Goal: Check status: Check status

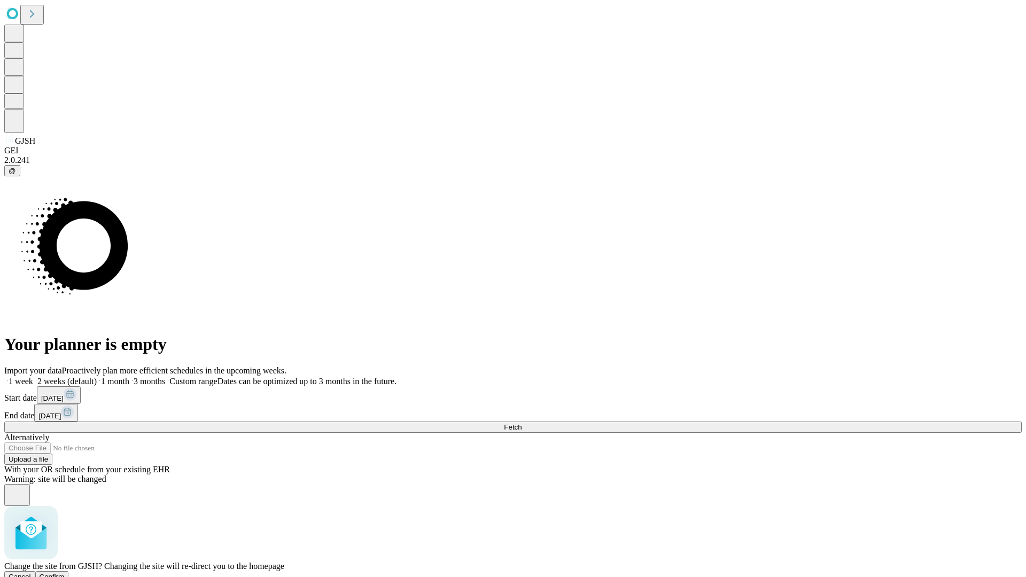
click at [65, 573] on span "Confirm" at bounding box center [52, 577] width 25 height 8
click at [97, 377] on label "2 weeks (default)" at bounding box center [65, 381] width 64 height 9
click at [522, 423] on span "Fetch" at bounding box center [513, 427] width 18 height 8
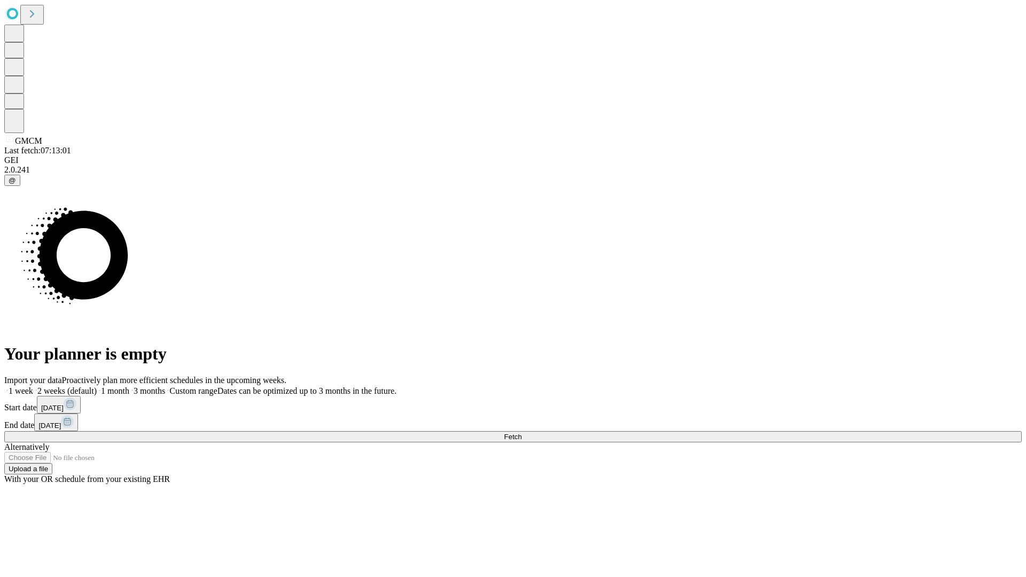
click at [97, 386] on label "2 weeks (default)" at bounding box center [65, 390] width 64 height 9
click at [522, 433] on span "Fetch" at bounding box center [513, 437] width 18 height 8
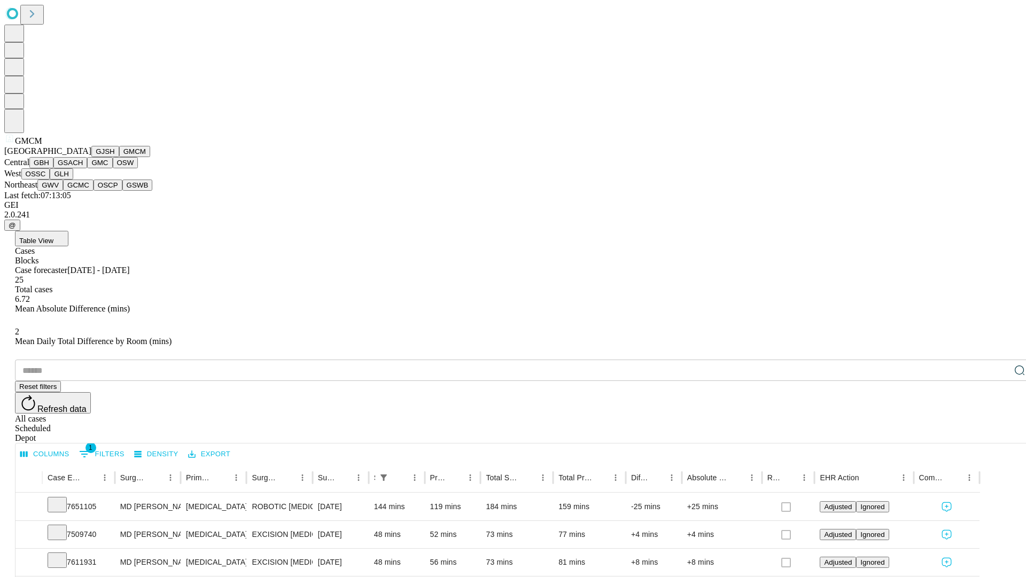
click at [53, 168] on button "GBH" at bounding box center [41, 162] width 24 height 11
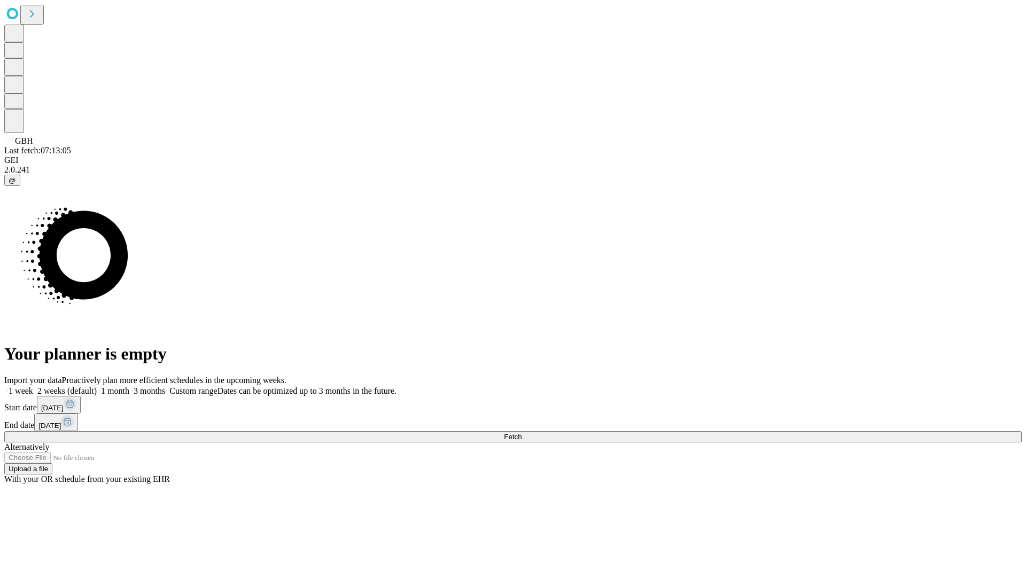
click at [97, 386] on label "2 weeks (default)" at bounding box center [65, 390] width 64 height 9
click at [522, 433] on span "Fetch" at bounding box center [513, 437] width 18 height 8
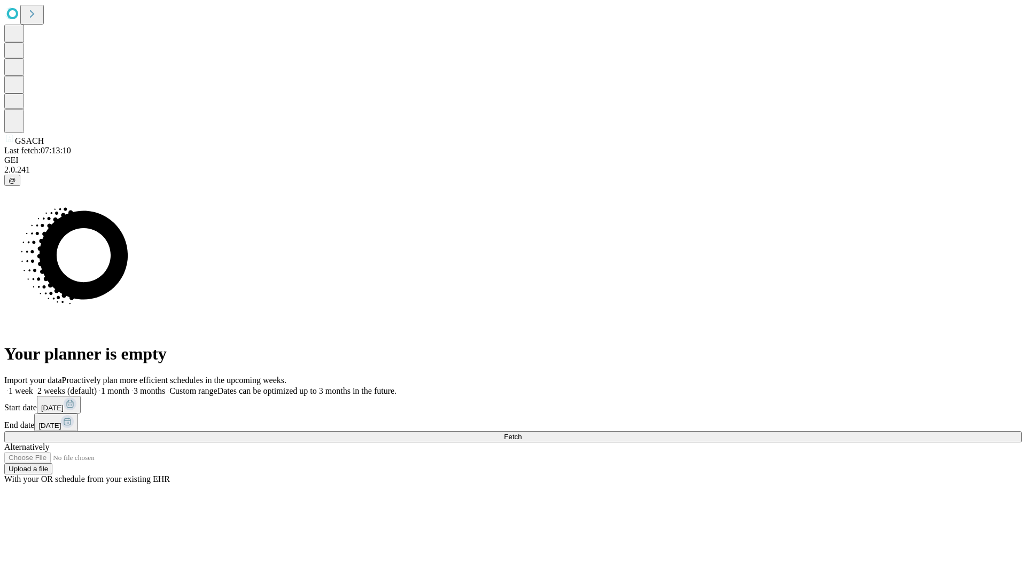
click at [97, 386] on label "2 weeks (default)" at bounding box center [65, 390] width 64 height 9
click at [522, 433] on span "Fetch" at bounding box center [513, 437] width 18 height 8
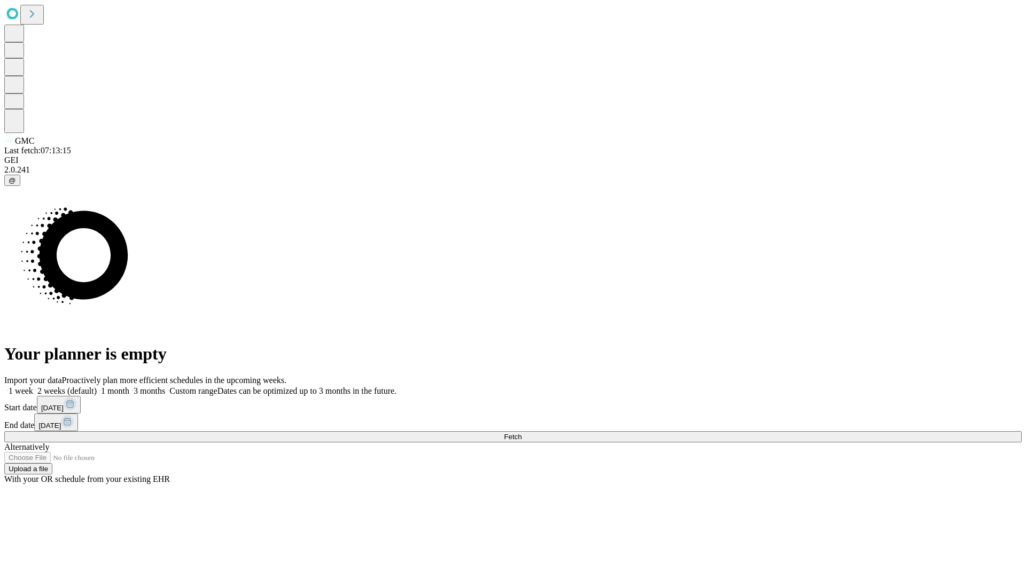
click at [97, 386] on label "2 weeks (default)" at bounding box center [65, 390] width 64 height 9
click at [522, 433] on span "Fetch" at bounding box center [513, 437] width 18 height 8
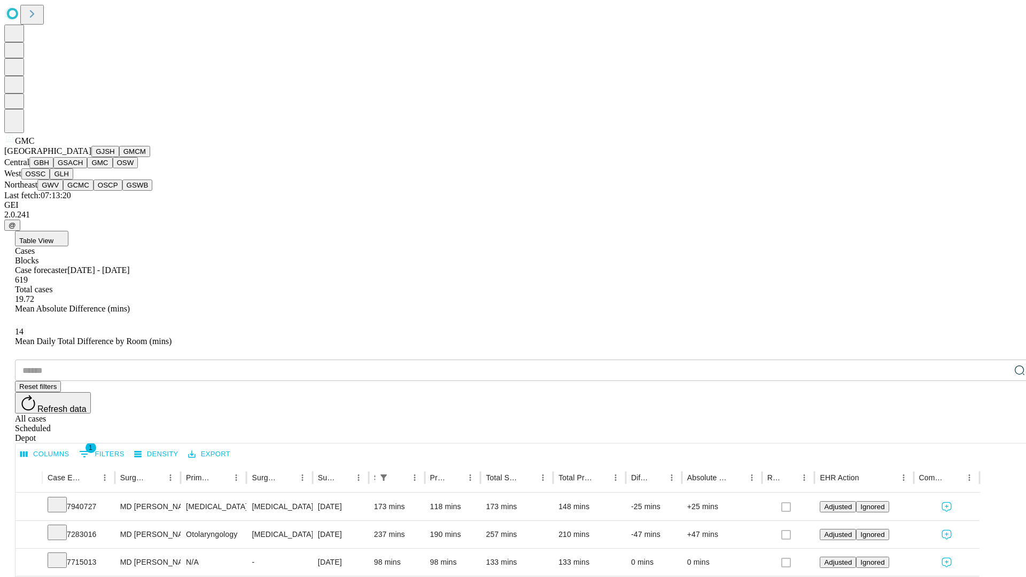
click at [113, 168] on button "OSW" at bounding box center [126, 162] width 26 height 11
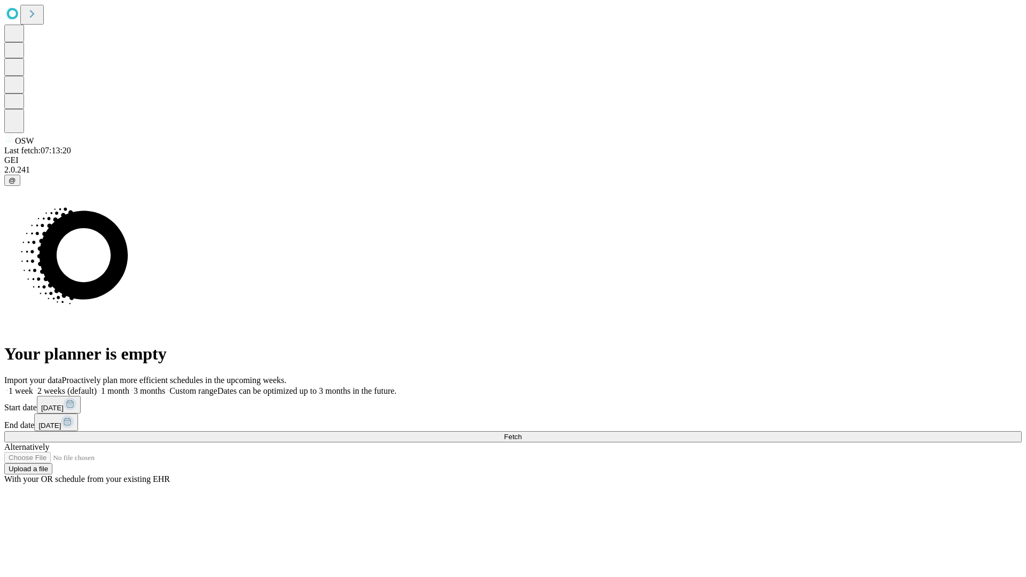
click at [97, 386] on label "2 weeks (default)" at bounding box center [65, 390] width 64 height 9
click at [522, 433] on span "Fetch" at bounding box center [513, 437] width 18 height 8
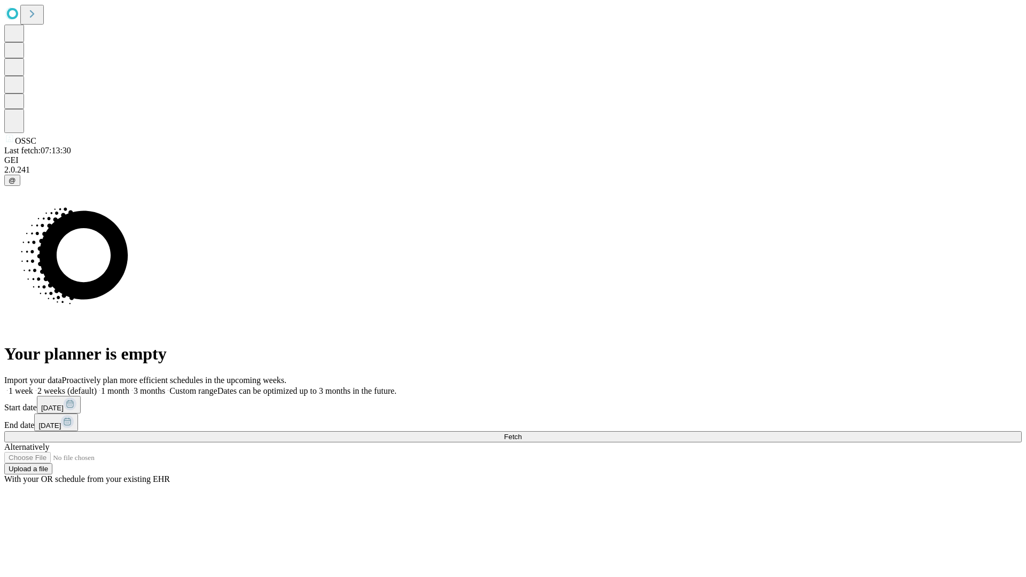
click at [97, 386] on label "2 weeks (default)" at bounding box center [65, 390] width 64 height 9
click at [522, 433] on span "Fetch" at bounding box center [513, 437] width 18 height 8
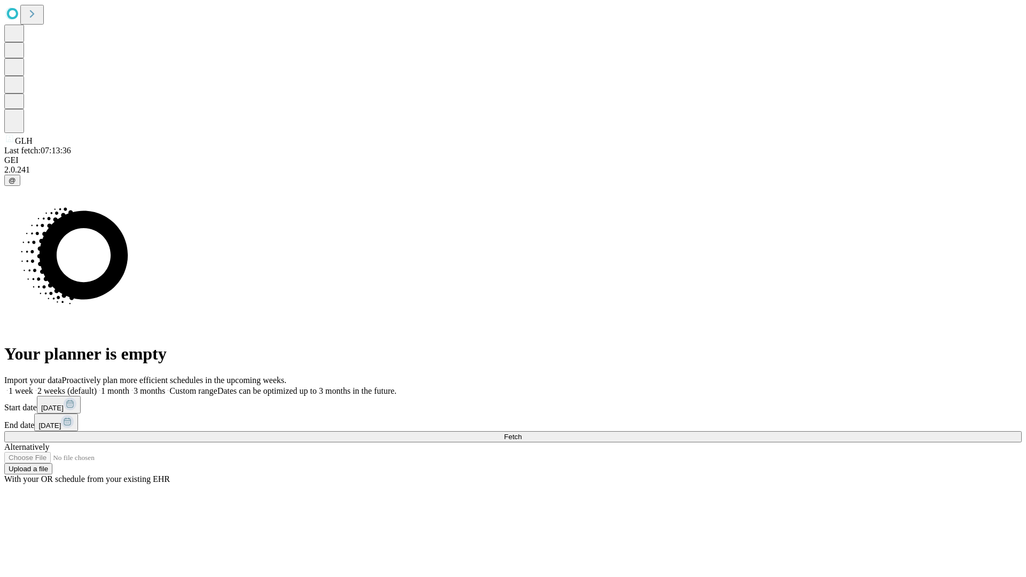
click at [97, 386] on label "2 weeks (default)" at bounding box center [65, 390] width 64 height 9
click at [522, 433] on span "Fetch" at bounding box center [513, 437] width 18 height 8
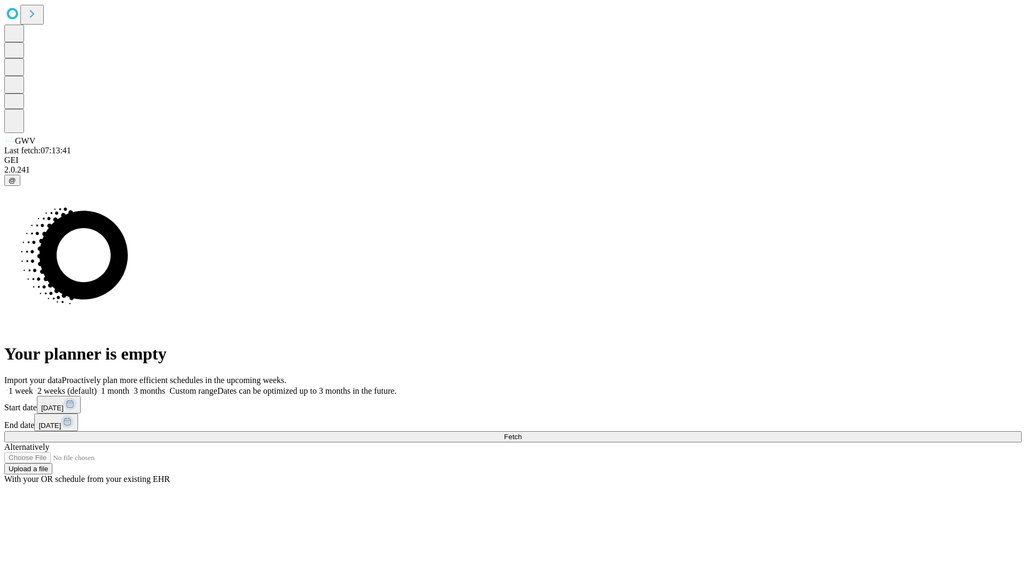
click at [522, 433] on span "Fetch" at bounding box center [513, 437] width 18 height 8
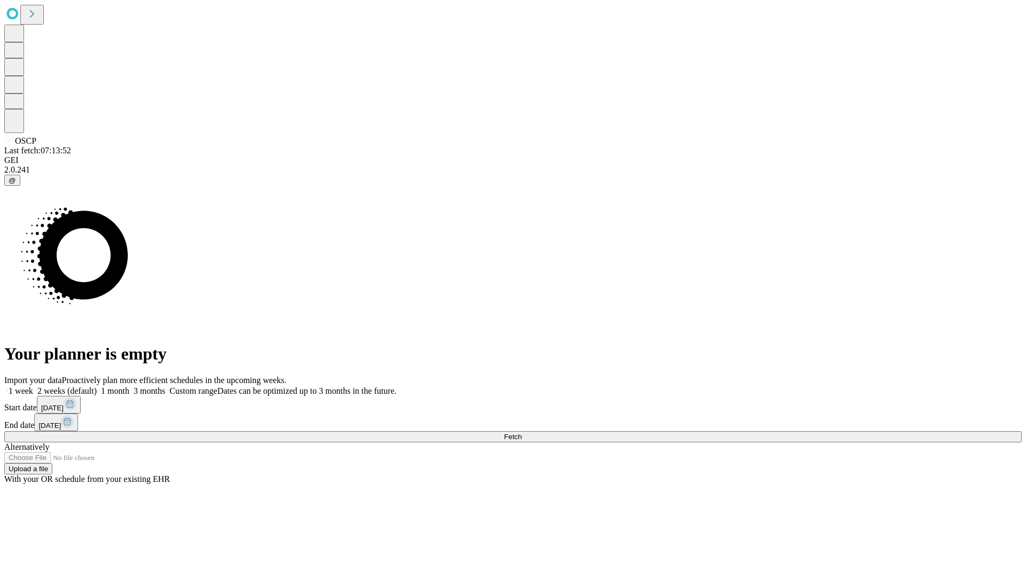
click at [97, 386] on label "2 weeks (default)" at bounding box center [65, 390] width 64 height 9
click at [522, 433] on span "Fetch" at bounding box center [513, 437] width 18 height 8
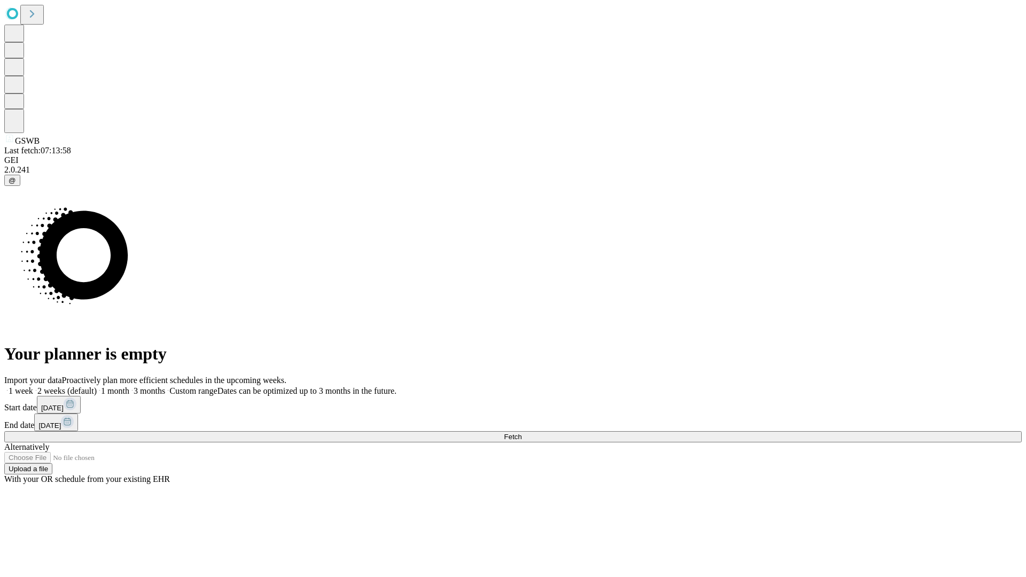
click at [97, 386] on label "2 weeks (default)" at bounding box center [65, 390] width 64 height 9
click at [522, 433] on span "Fetch" at bounding box center [513, 437] width 18 height 8
